Goal: Navigation & Orientation: Understand site structure

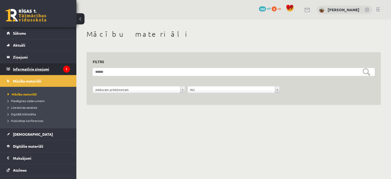
click at [38, 70] on legend "Informatīvie ziņojumi 1" at bounding box center [41, 69] width 57 height 12
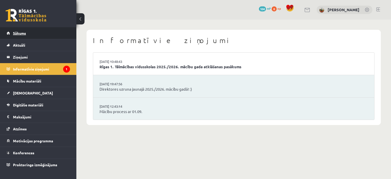
click at [23, 34] on span "Sākums" at bounding box center [19, 33] width 13 height 5
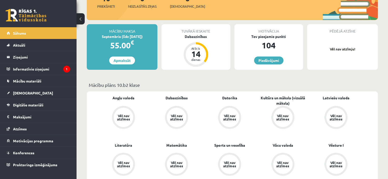
scroll to position [127, 0]
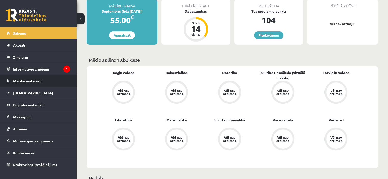
click at [32, 82] on span "Mācību materiāli" at bounding box center [27, 81] width 28 height 5
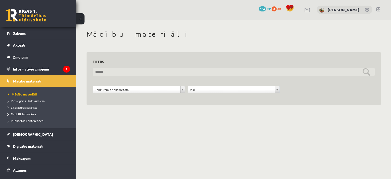
click at [190, 71] on input "text" at bounding box center [234, 72] width 282 height 8
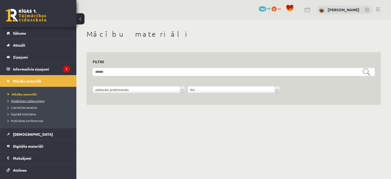
click at [29, 101] on span "Pieslēgties Uzdevumiem" at bounding box center [26, 101] width 37 height 4
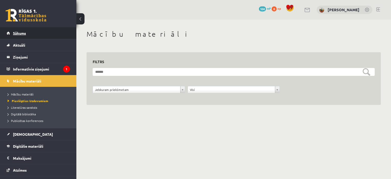
click at [16, 35] on span "Sākums" at bounding box center [19, 33] width 13 height 5
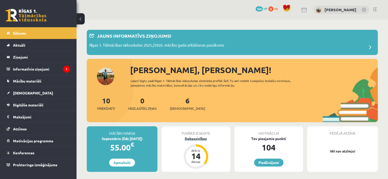
click at [198, 155] on div "14" at bounding box center [195, 156] width 15 height 8
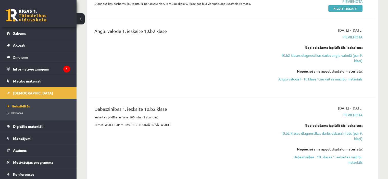
scroll to position [153, 0]
click at [32, 127] on span "Digitālie materiāli" at bounding box center [28, 126] width 30 height 5
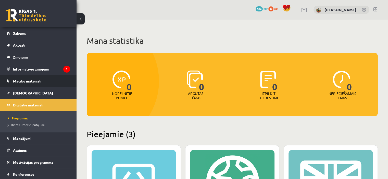
click at [32, 81] on span "Mācību materiāli" at bounding box center [27, 81] width 28 height 5
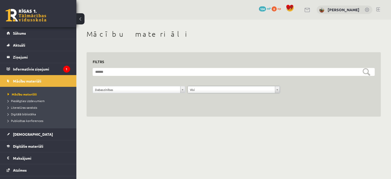
click at [227, 107] on div "**********" at bounding box center [234, 84] width 295 height 65
click at [33, 107] on span "Literatūras saraksts" at bounding box center [23, 108] width 30 height 4
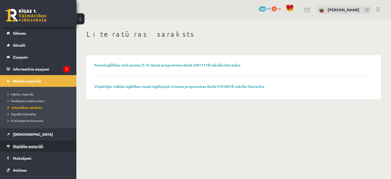
click at [28, 144] on span "Digitālie materiāli" at bounding box center [28, 146] width 30 height 5
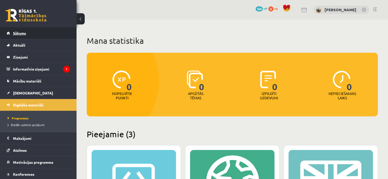
click at [33, 34] on link "Sākums" at bounding box center [38, 33] width 63 height 12
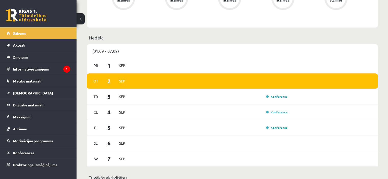
scroll to position [306, 0]
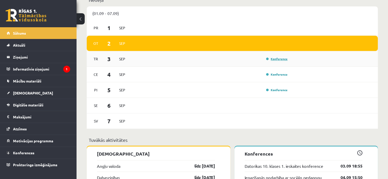
click at [278, 58] on link "Konference" at bounding box center [276, 59] width 21 height 4
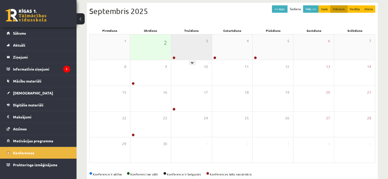
scroll to position [64, 0]
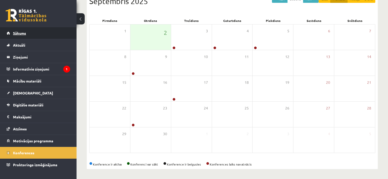
click at [39, 37] on link "Sākums" at bounding box center [38, 33] width 63 height 12
